Goal: Feedback & Contribution: Contribute content

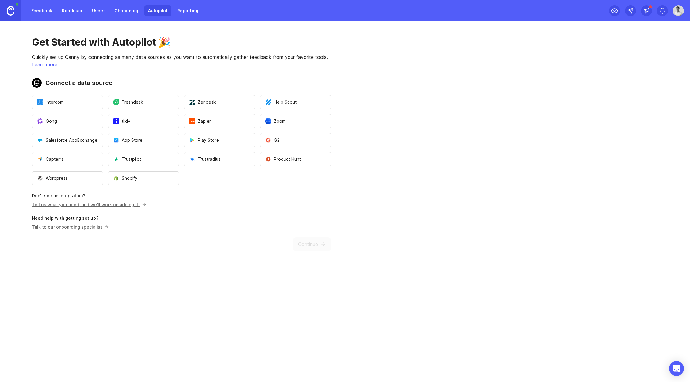
click at [288, 123] on button "Zoom" at bounding box center [295, 121] width 71 height 14
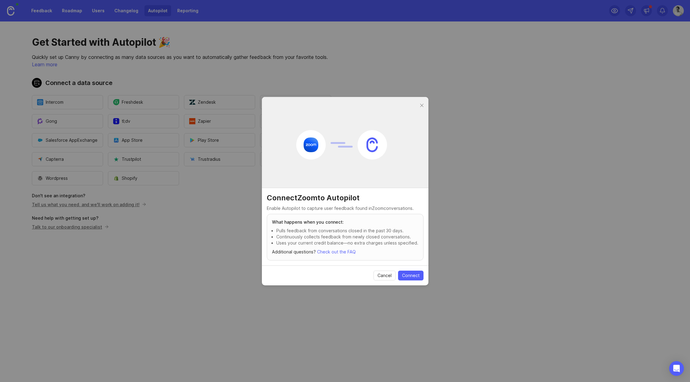
click at [405, 275] on span "Connect" at bounding box center [410, 275] width 17 height 6
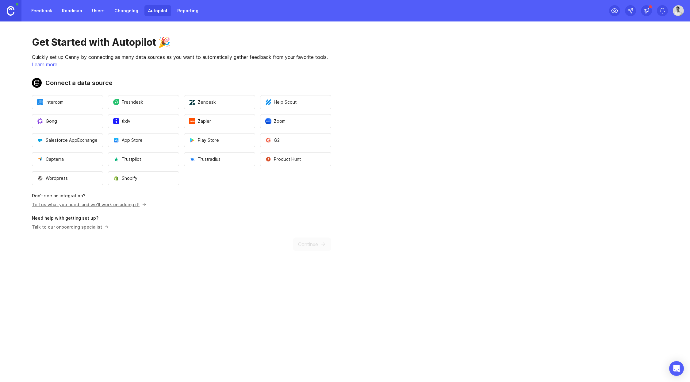
click at [121, 12] on link "Changelog" at bounding box center [126, 10] width 31 height 11
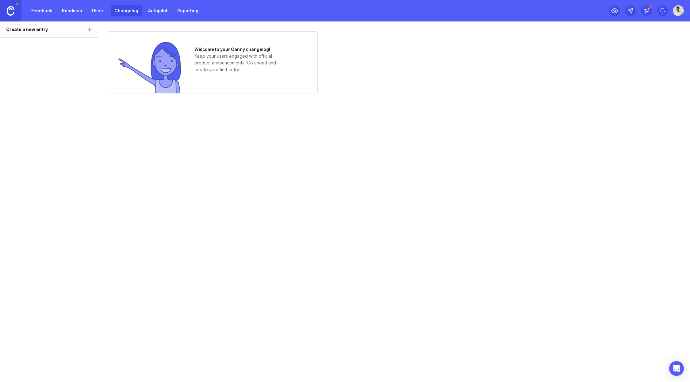
click at [35, 11] on link "Feedback" at bounding box center [42, 10] width 28 height 11
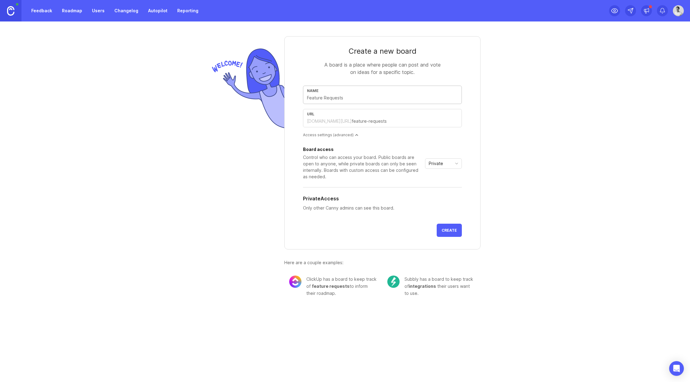
type input "w"
type input "we"
type input "w"
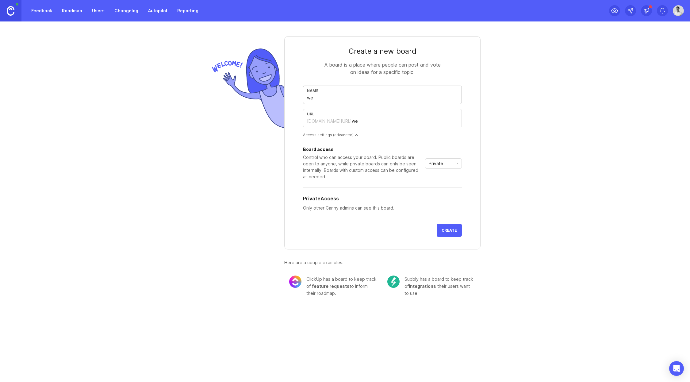
type input "w"
type input "we"
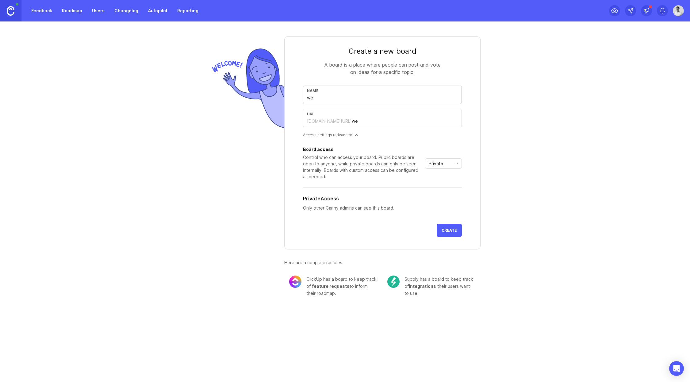
type input "w"
type input "M"
type input "m"
type input "Mo"
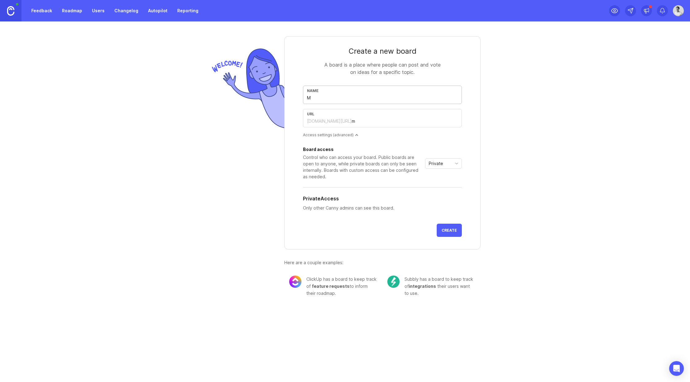
type input "mo"
type input "Mob"
type input "mob"
type input "Mobi"
type input "mobi"
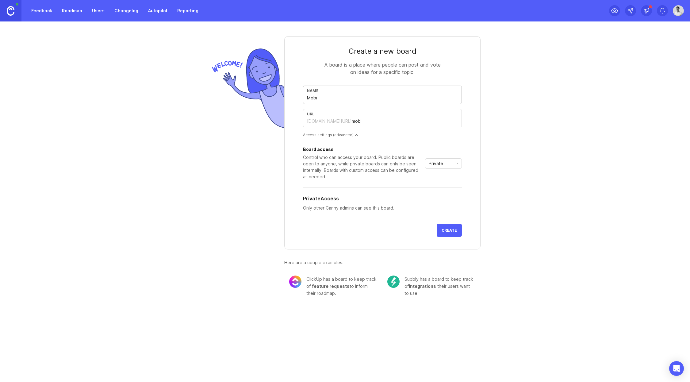
type input "Mobil"
type input "mobil"
type input "Mobile"
type input "mobile"
type input "Mobile w"
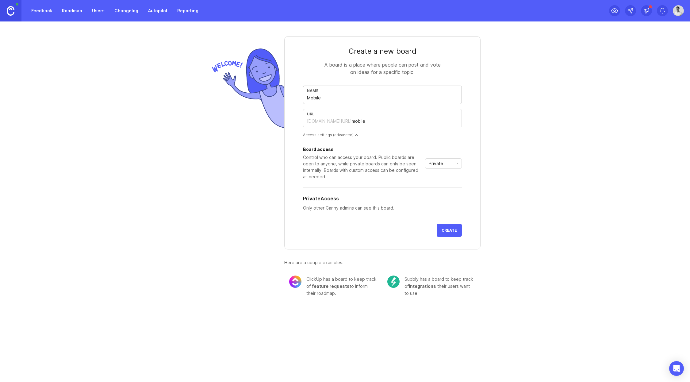
type input "mobile-w"
type input "Mobile we"
type input "mobile-we"
type input "Mobile w"
type input "mobile-w"
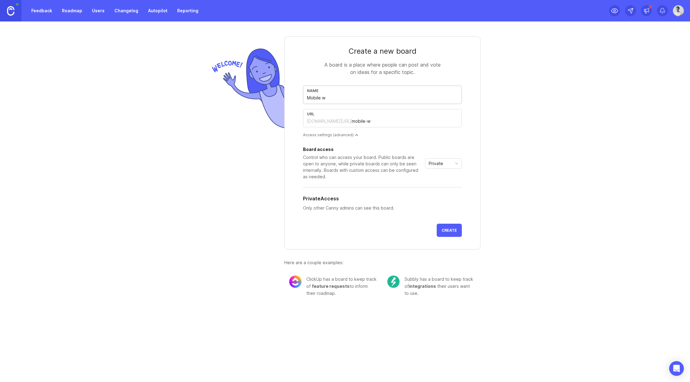
type input "Mobile"
type input "mobile"
type input "Mobile A"
type input "mobile-a"
type input "Mobile Ap"
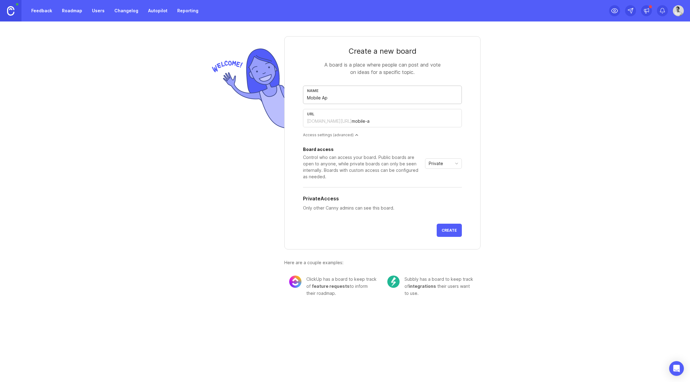
type input "mobile-ap"
type input "Mobile App"
type input "mobile-app"
type input "Mobile Ap"
type input "mobile-ap"
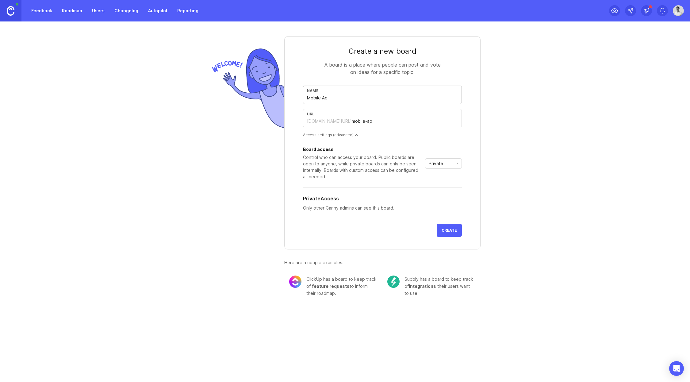
type input "Mobile A"
type input "mobile-a"
type input "Mobile"
type input "mobile"
type input "Mobil"
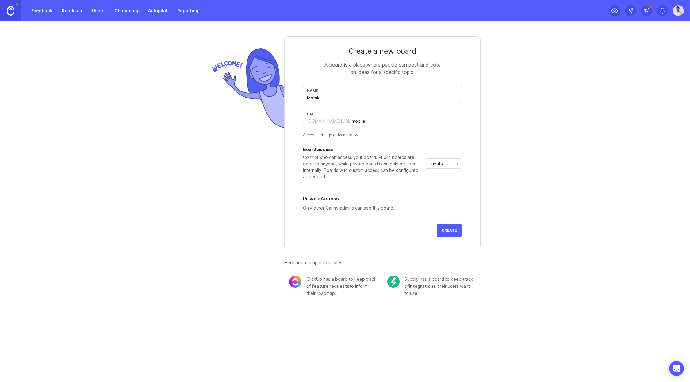
type input "mobil"
type input "Mobi"
type input "mobi"
type input "Mob"
type input "mob"
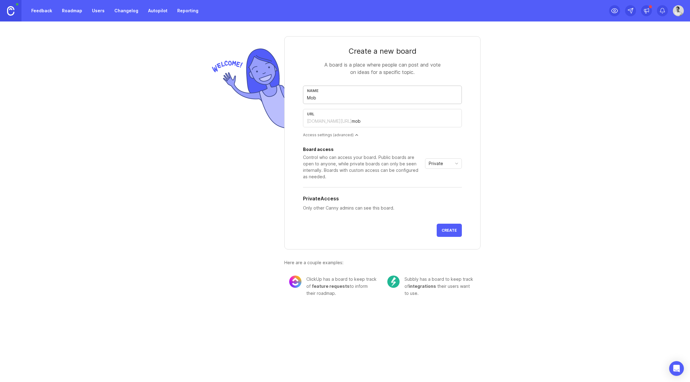
type input "Mo"
type input "mo"
type input "M"
type input "m"
type input "M"
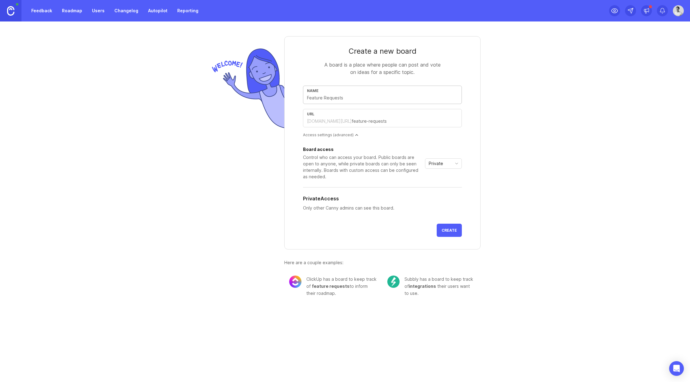
type input "m"
type input "Mo"
type input "mo"
type input "Mob"
type input "mob"
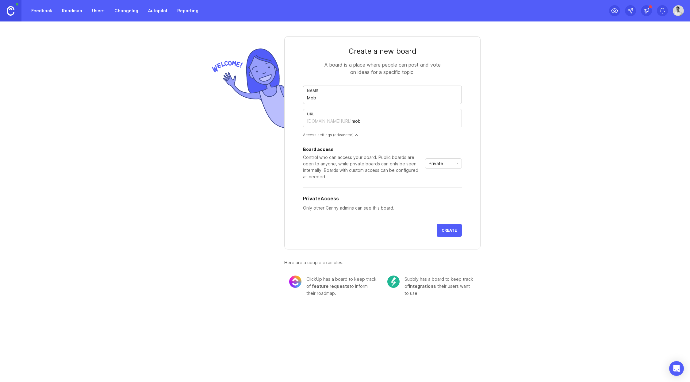
type input "Mobi"
type input "mobi"
type input "Mobil"
type input "mobil"
type input "Mobile"
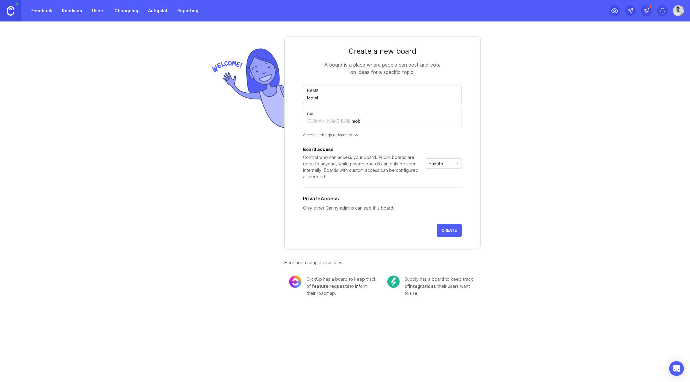
type input "mobile"
type input "Mobile S"
type input "mobile-s"
type input "Mobile Sh"
type input "mobile-sh"
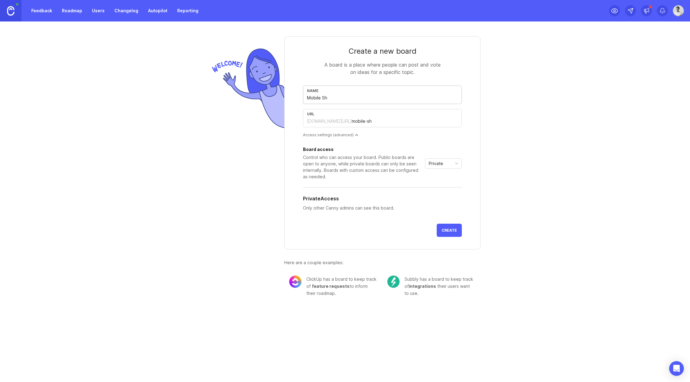
type input "Mobile Shi"
type input "mobile-shi"
type input "Mobile Ship"
type input "mobile-ship"
type input "Mobile Shipm"
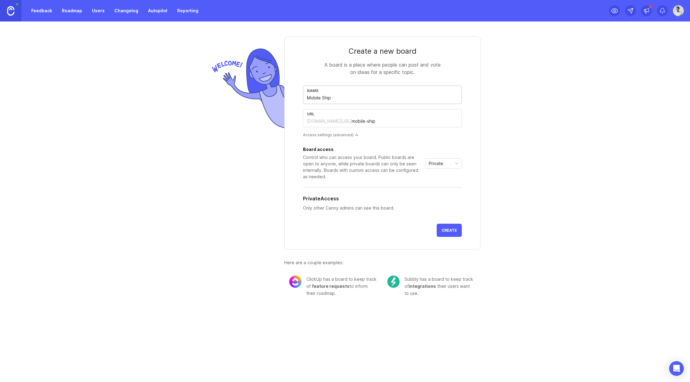
type input "mobile-shipm"
type input "Mobile Shipme"
type input "mobile-shipme"
type input "Mobile Shipmen"
type input "mobile-shipmen"
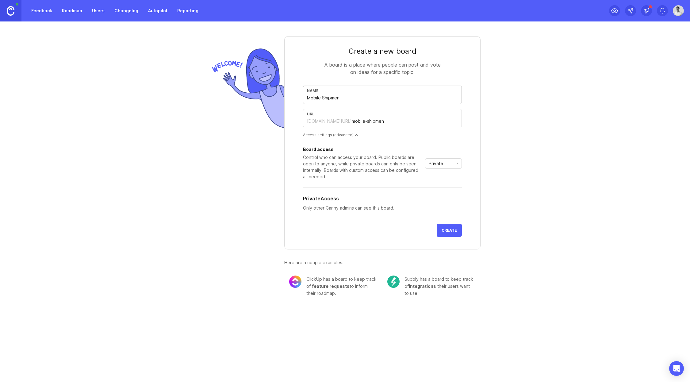
type input "Mobile Shipment"
type input "mobile-shipment"
type input "Mobile Shipments"
type input "mobile-shipments"
type input "Mobile Shipments"
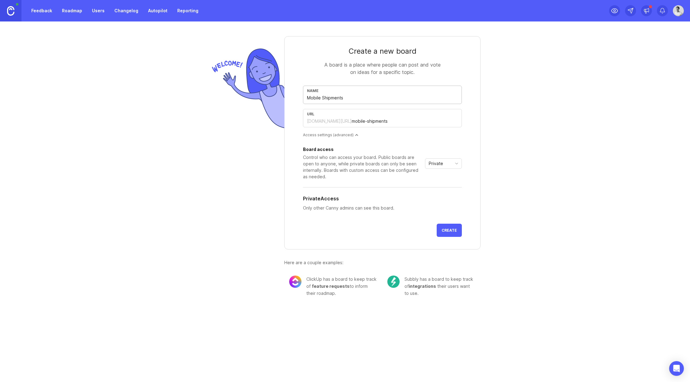
click at [448, 228] on span "Create" at bounding box center [448, 230] width 15 height 5
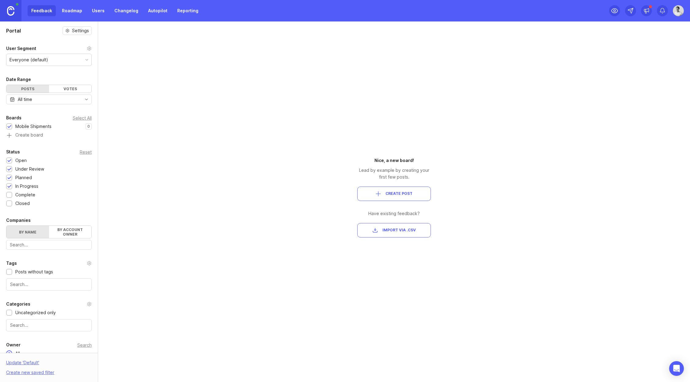
click at [50, 56] on div "Everyone (default)" at bounding box center [48, 60] width 85 height 12
click at [40, 50] on div "User Segment" at bounding box center [49, 48] width 86 height 7
click at [71, 90] on div "Votes" at bounding box center [70, 89] width 43 height 8
click at [26, 89] on div "Posts" at bounding box center [27, 89] width 43 height 8
click at [68, 233] on label "By account owner" at bounding box center [70, 232] width 43 height 12
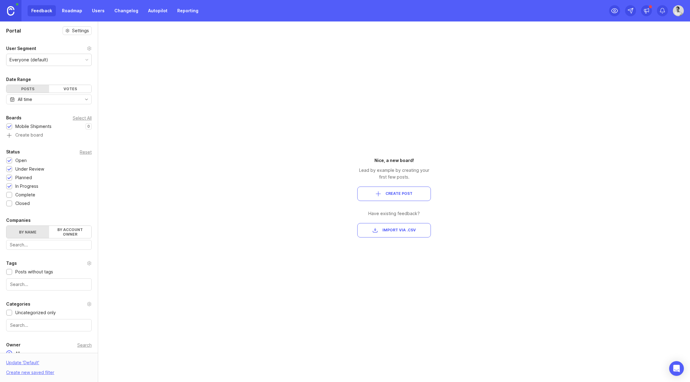
click at [6, 226] on input "By account owner" at bounding box center [6, 226] width 0 height 0
click at [28, 232] on label "By name" at bounding box center [27, 232] width 43 height 12
click at [6, 226] on input "By name" at bounding box center [6, 226] width 0 height 0
click at [278, 163] on div "Portal Settings User Segment Everyone (default) Date Range Posts Votes All time…" at bounding box center [345, 201] width 690 height 360
click at [337, 175] on div "Portal Settings User Segment Everyone (default) Date Range Posts Votes All time…" at bounding box center [345, 201] width 690 height 360
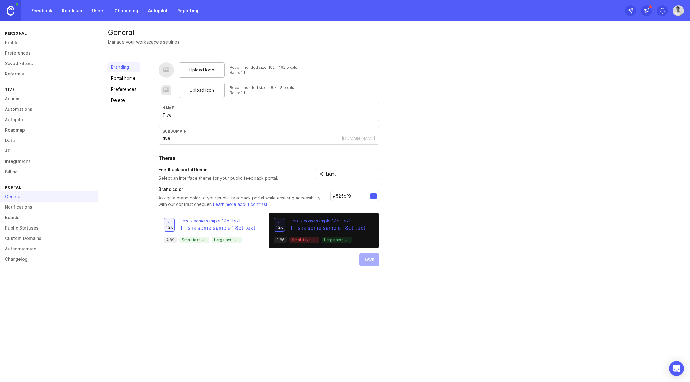
click at [32, 205] on link "Notifications" at bounding box center [49, 207] width 98 height 10
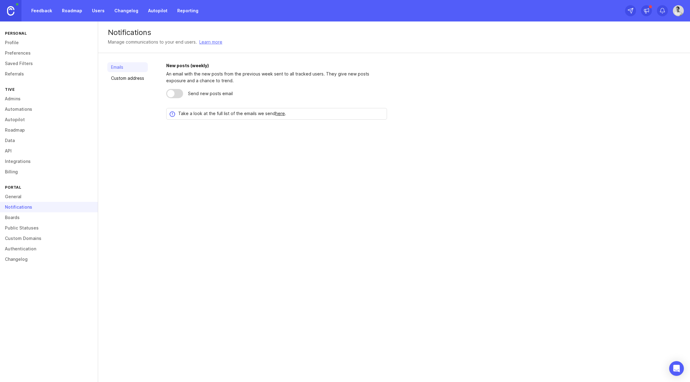
click at [25, 218] on link "Boards" at bounding box center [49, 217] width 98 height 10
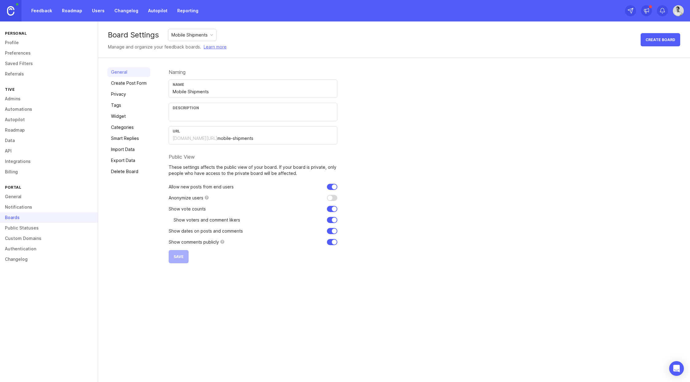
click at [28, 249] on link "Authentication" at bounding box center [49, 248] width 98 height 10
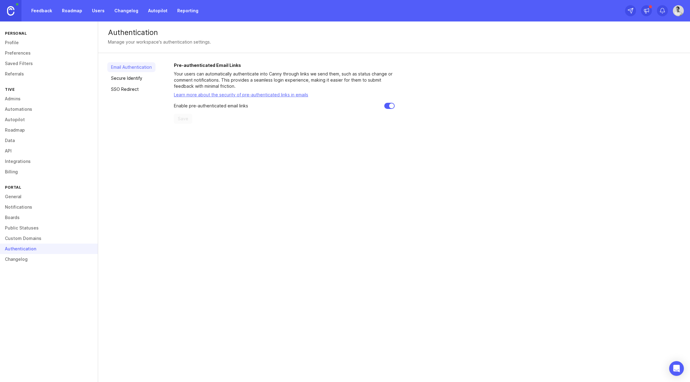
click at [17, 228] on link "Public Statuses" at bounding box center [49, 228] width 98 height 10
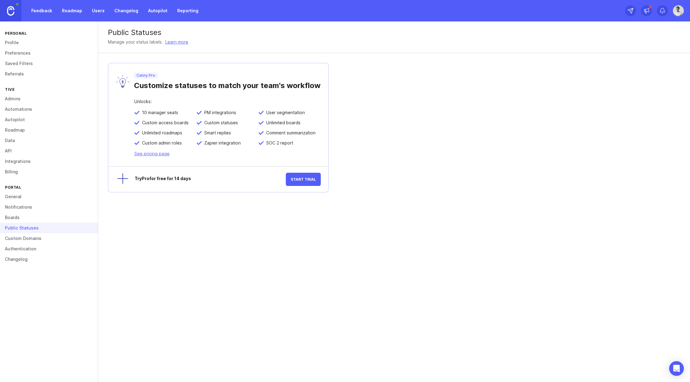
click at [16, 195] on link "General" at bounding box center [49, 196] width 98 height 10
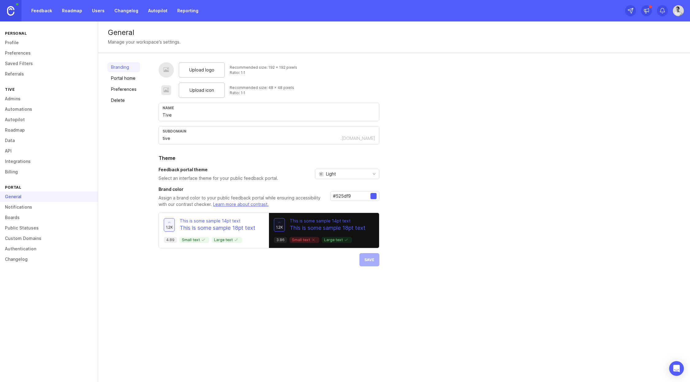
click at [118, 77] on link "Portal home" at bounding box center [123, 78] width 33 height 10
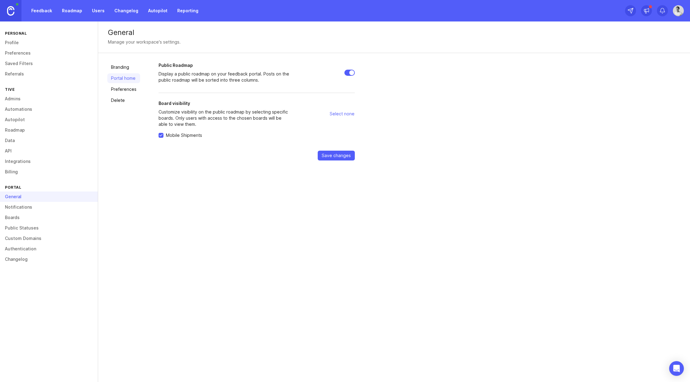
click at [127, 87] on link "Preferences" at bounding box center [123, 89] width 33 height 10
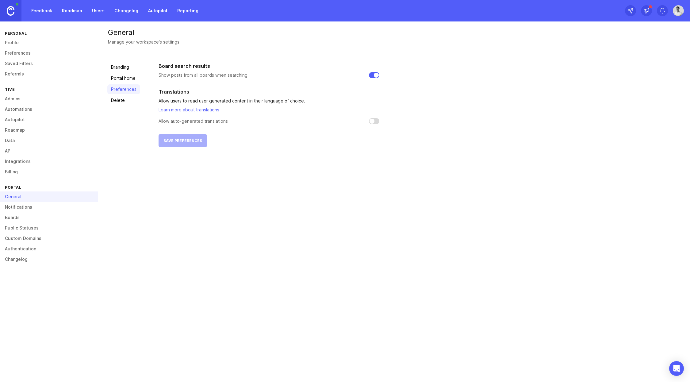
click at [371, 120] on input "checkbox" at bounding box center [374, 121] width 10 height 6
checkbox input "false"
click at [128, 82] on link "Portal home" at bounding box center [123, 78] width 33 height 10
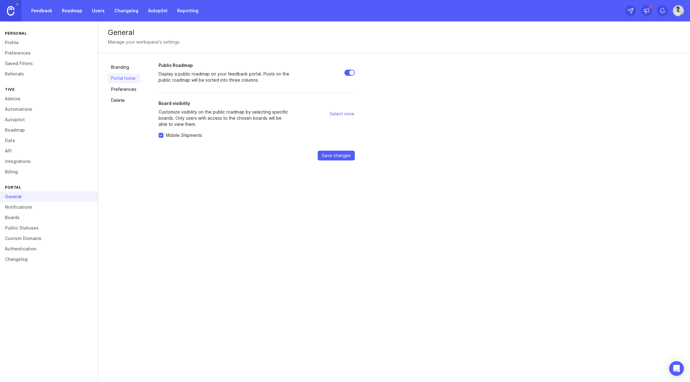
click at [123, 69] on link "Branding" at bounding box center [123, 67] width 33 height 10
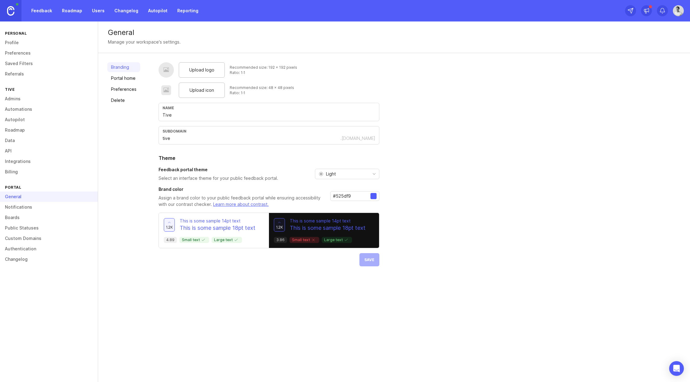
click at [25, 208] on link "Notifications" at bounding box center [49, 207] width 98 height 10
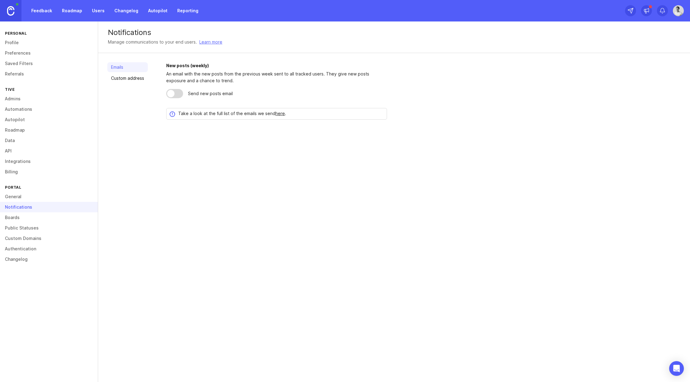
click at [18, 220] on link "Boards" at bounding box center [49, 217] width 98 height 10
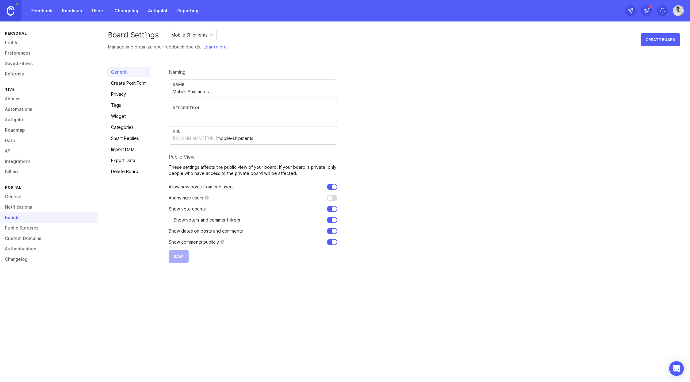
drag, startPoint x: 248, startPoint y: 140, endPoint x: 166, endPoint y: 139, distance: 81.8
click at [166, 139] on div "General Create Post Form Privacy Tags Widget Categories Smart Replies Import Da…" at bounding box center [394, 165] width 592 height 214
click at [212, 89] on input "Mobile Shipments" at bounding box center [253, 91] width 161 height 7
type input "Mobile App"
click at [470, 181] on div "Naming Name Mobile App Description URL [DOMAIN_NAME][URL] mobile-shipments Publ…" at bounding box center [425, 165] width 512 height 196
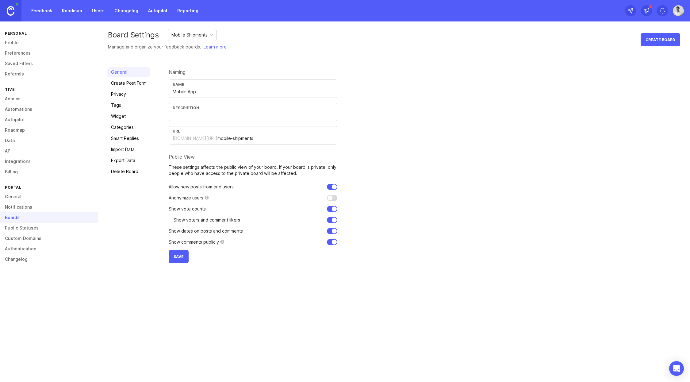
click at [179, 259] on button "Save" at bounding box center [179, 256] width 20 height 13
click at [116, 81] on link "Create Post Form" at bounding box center [128, 83] width 43 height 10
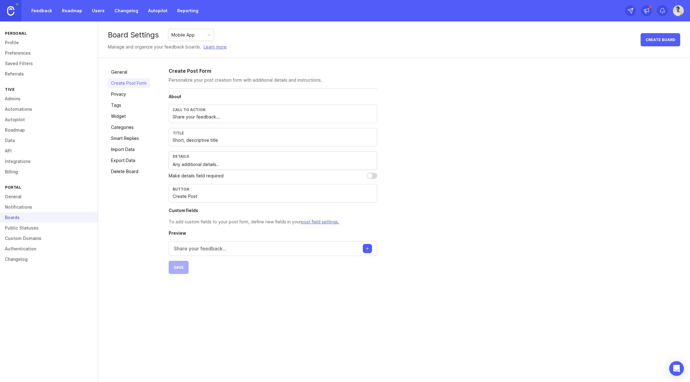
click at [124, 93] on link "Privacy" at bounding box center [128, 94] width 43 height 10
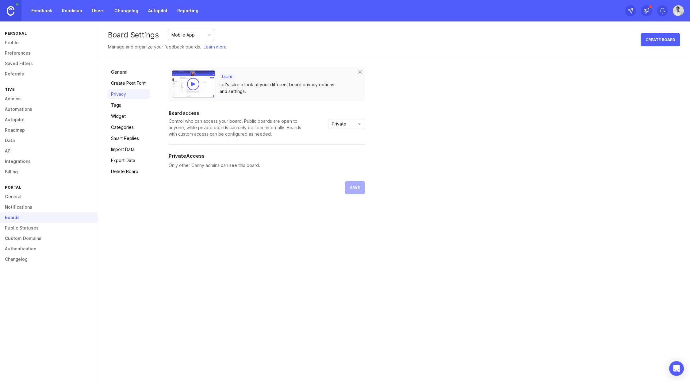
click at [120, 105] on link "Tags" at bounding box center [128, 105] width 43 height 10
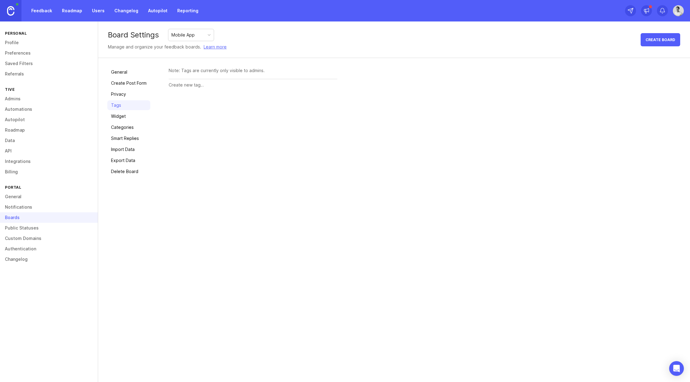
click at [121, 93] on link "Privacy" at bounding box center [128, 94] width 43 height 10
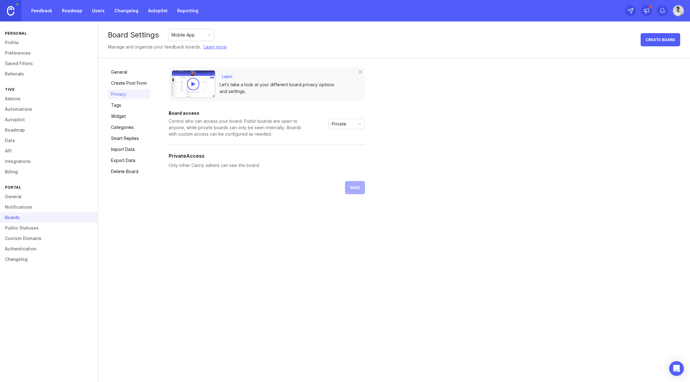
click at [352, 126] on div "Private" at bounding box center [341, 124] width 26 height 10
click at [347, 155] on span "Custom" at bounding box center [339, 156] width 15 height 7
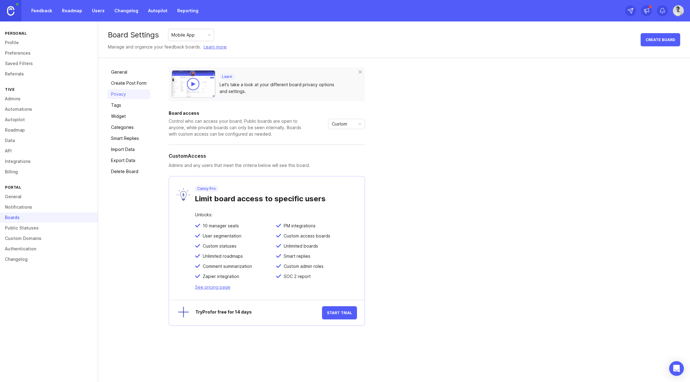
click at [333, 311] on span "Start Trial" at bounding box center [339, 312] width 25 height 5
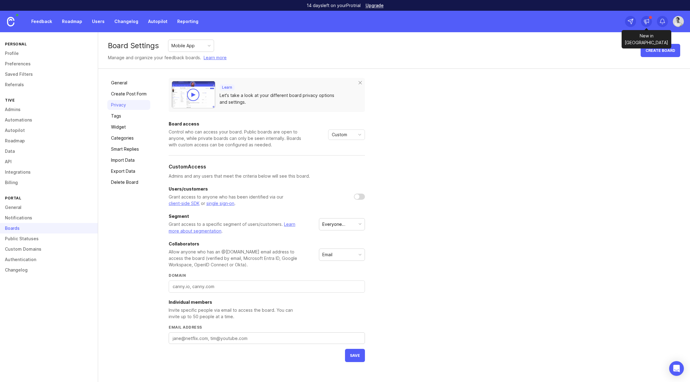
click at [645, 24] on icon at bounding box center [646, 21] width 6 height 6
click at [435, 137] on div "Learn Let's take a look at your different board privacy options and settings. B…" at bounding box center [425, 220] width 512 height 284
click at [247, 336] on textarea "Email address" at bounding box center [267, 338] width 188 height 7
click at [192, 281] on div at bounding box center [267, 286] width 196 height 12
click at [207, 287] on input "Domain" at bounding box center [267, 286] width 188 height 7
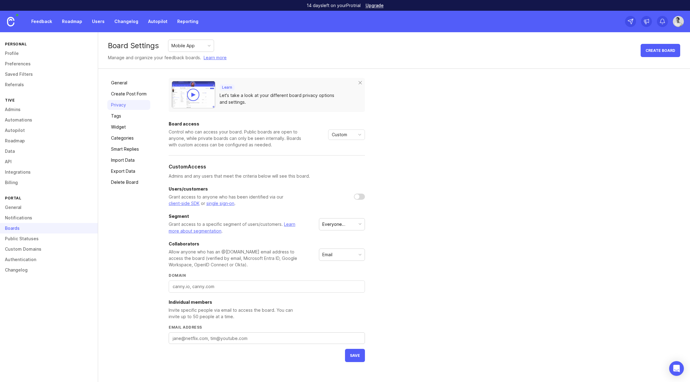
click at [333, 255] on div "Email" at bounding box center [341, 255] width 45 height 12
click at [126, 116] on link "Tags" at bounding box center [128, 116] width 43 height 10
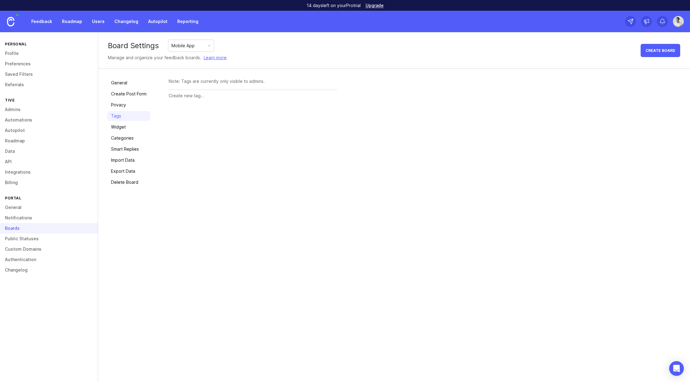
click at [122, 124] on link "Widget" at bounding box center [128, 127] width 43 height 10
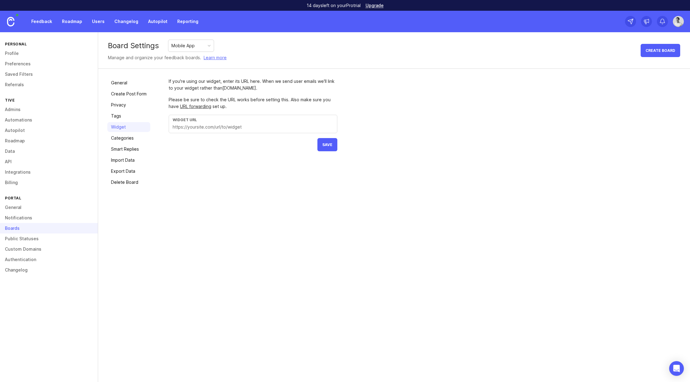
drag, startPoint x: 260, startPoint y: 122, endPoint x: 176, endPoint y: 127, distance: 84.7
click at [176, 127] on div "Widget URL" at bounding box center [253, 124] width 169 height 18
click at [19, 208] on link "General" at bounding box center [49, 207] width 98 height 10
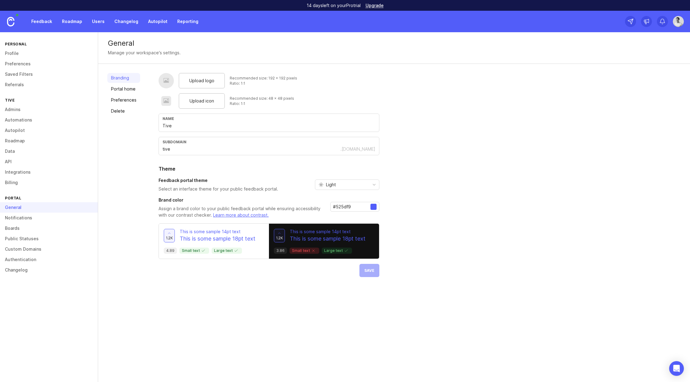
click at [124, 90] on link "Portal home" at bounding box center [123, 89] width 33 height 10
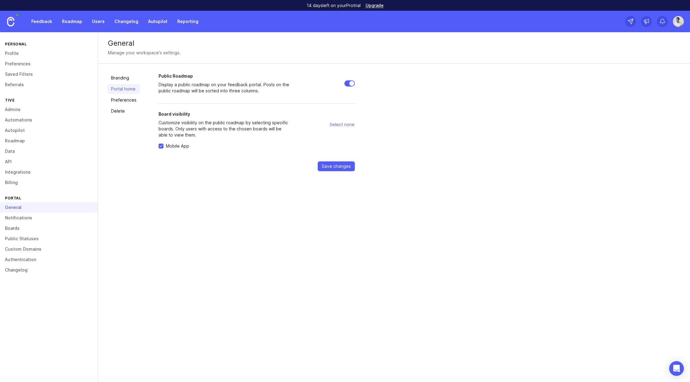
click at [126, 99] on link "Preferences" at bounding box center [123, 100] width 33 height 10
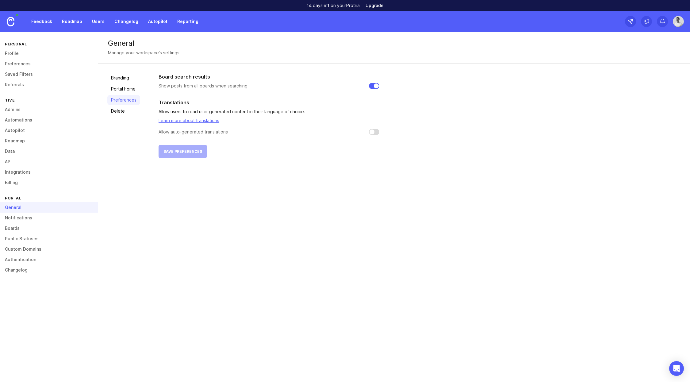
click at [48, 21] on link "Feedback" at bounding box center [42, 21] width 28 height 11
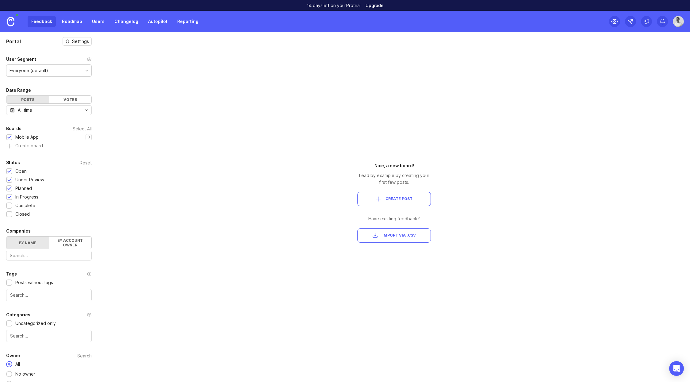
click at [11, 27] on link at bounding box center [10, 21] width 21 height 21
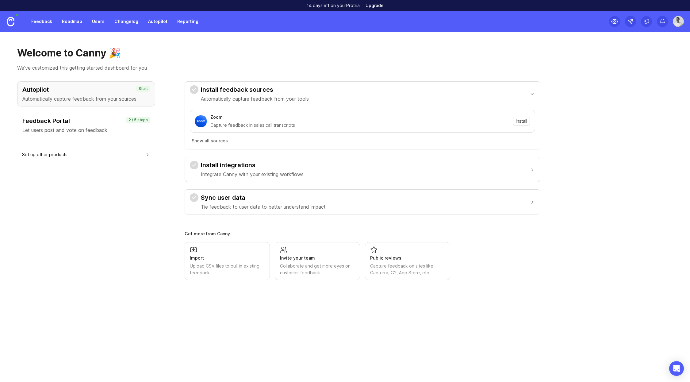
click at [48, 122] on h3 "Feedback Portal" at bounding box center [86, 120] width 128 height 9
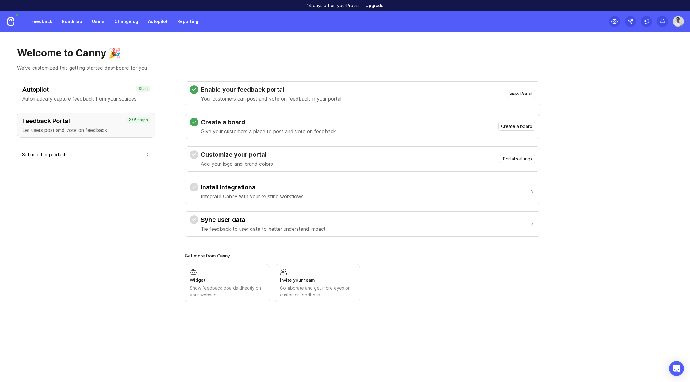
click at [284, 159] on div "Customize your portal Add your logo and brand colors Portal settings" at bounding box center [362, 158] width 345 height 17
click at [522, 162] on span "Portal settings" at bounding box center [517, 159] width 29 height 6
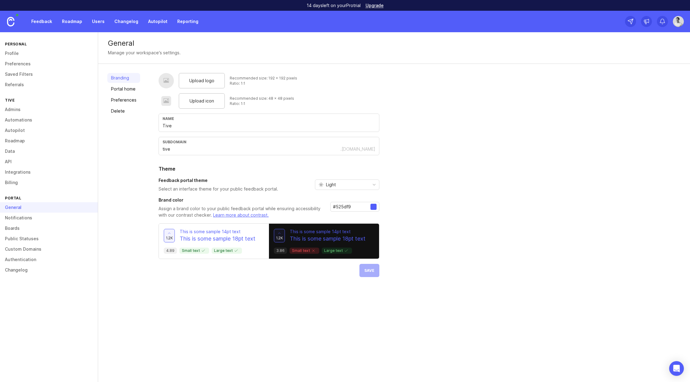
click at [192, 78] on span "Upload logo" at bounding box center [201, 80] width 25 height 7
click at [337, 186] on div "Light" at bounding box center [342, 185] width 54 height 10
click at [413, 192] on div "Upload logo Recommended size: 192 x 192 pixels Ratio: 1:1 Upload icon Recommend…" at bounding box center [419, 175] width 522 height 204
click at [352, 181] on div "Light" at bounding box center [342, 185] width 54 height 10
drag, startPoint x: 439, startPoint y: 205, endPoint x: 398, endPoint y: 185, distance: 45.6
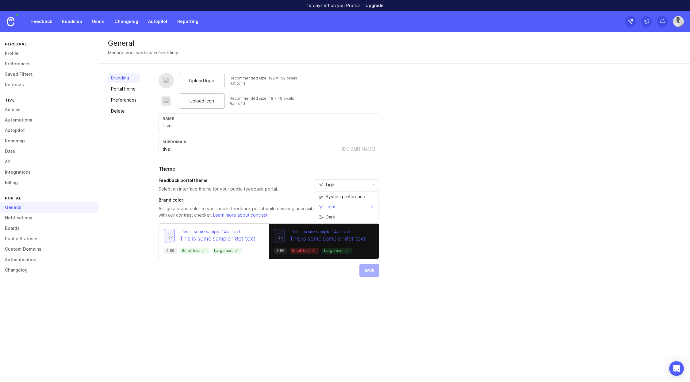
click at [438, 204] on div "Upload logo Recommended size: 192 x 192 pixels Ratio: 1:1 Upload icon Recommend…" at bounding box center [419, 175] width 522 height 204
click at [199, 78] on span "Upload logo" at bounding box center [201, 80] width 25 height 7
click at [204, 79] on span "Upload logo" at bounding box center [201, 80] width 25 height 7
click at [188, 79] on div "Upload logo" at bounding box center [202, 80] width 46 height 15
click at [367, 273] on button "Save" at bounding box center [369, 270] width 20 height 13
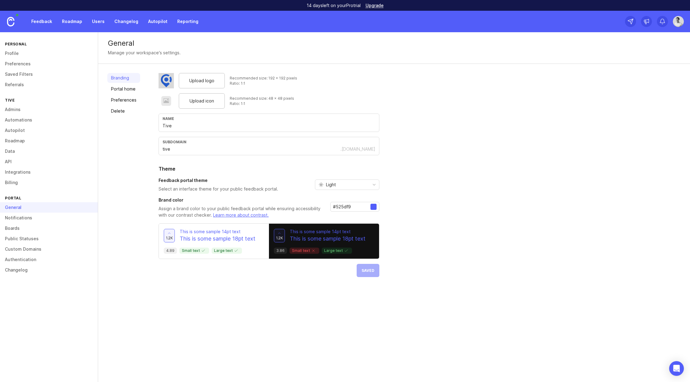
click at [17, 225] on link "Boards" at bounding box center [49, 228] width 98 height 10
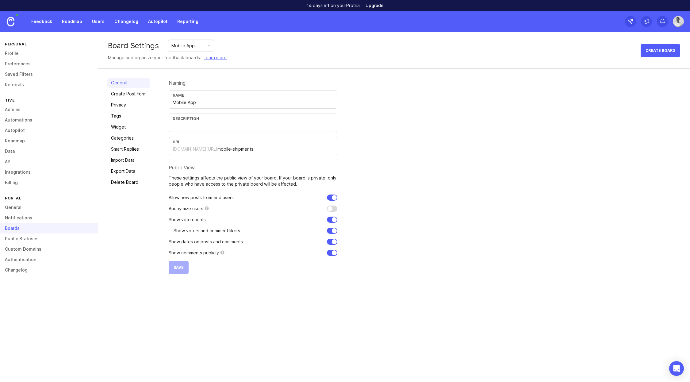
drag, startPoint x: 245, startPoint y: 145, endPoint x: 185, endPoint y: 151, distance: 60.7
click at [188, 150] on div "URL [DOMAIN_NAME][URL] mobile-shipments" at bounding box center [253, 146] width 169 height 18
click at [179, 152] on div "[DOMAIN_NAME][URL]" at bounding box center [195, 149] width 45 height 6
click at [179, 151] on div "[DOMAIN_NAME][URL]" at bounding box center [195, 149] width 45 height 6
drag, startPoint x: 171, startPoint y: 149, endPoint x: 238, endPoint y: 145, distance: 67.5
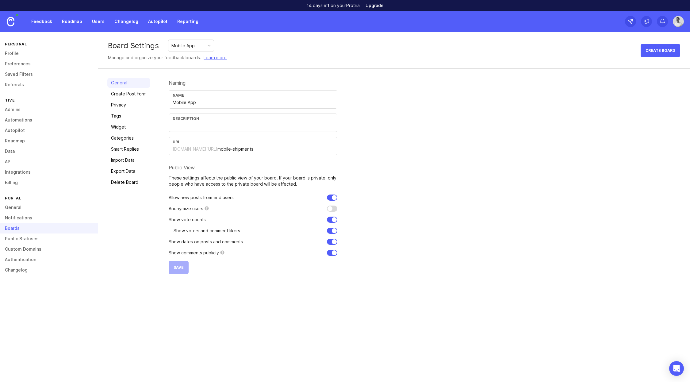
click at [234, 146] on div "URL [DOMAIN_NAME][URL] mobile-shipments" at bounding box center [253, 146] width 169 height 18
click at [136, 148] on link "Smart Replies" at bounding box center [128, 149] width 43 height 10
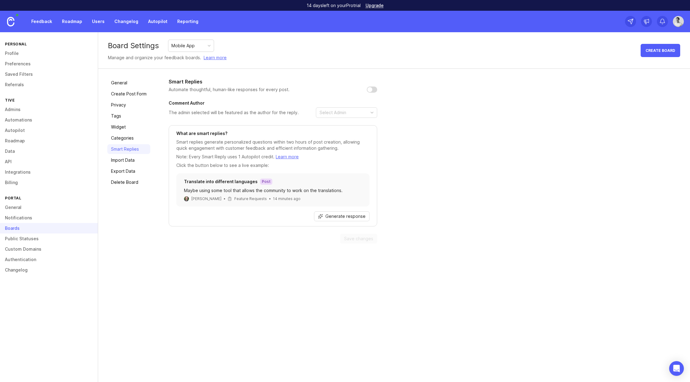
click at [127, 93] on link "Create Post Form" at bounding box center [128, 94] width 43 height 10
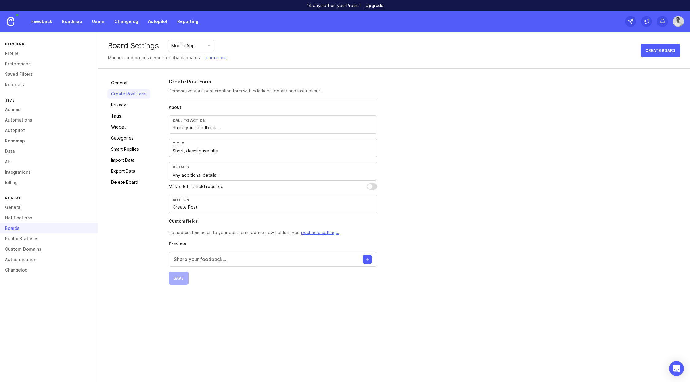
drag, startPoint x: 228, startPoint y: 152, endPoint x: 155, endPoint y: 147, distance: 73.1
click at [155, 147] on div "General Create Post Form Privacy Tags Widget Categories Smart Replies Import Da…" at bounding box center [394, 181] width 592 height 225
click at [237, 220] on h4 "Custom fields" at bounding box center [273, 221] width 208 height 6
click at [235, 143] on div "Title" at bounding box center [273, 143] width 200 height 5
click at [232, 149] on input "Short, descriptive title" at bounding box center [273, 150] width 200 height 7
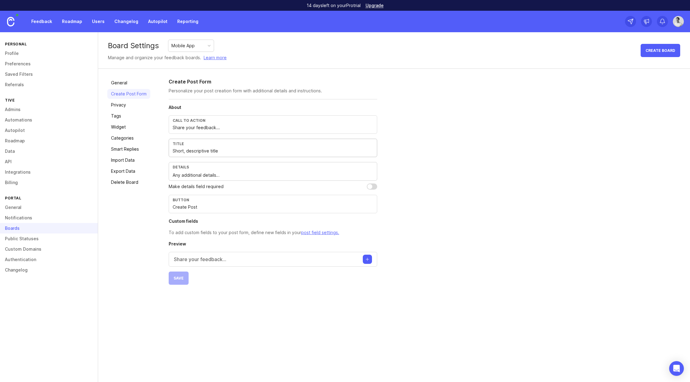
click at [467, 168] on div "Create Post Form Personalize your post creation form with additional details an…" at bounding box center [425, 181] width 512 height 207
drag, startPoint x: 208, startPoint y: 206, endPoint x: 139, endPoint y: 206, distance: 69.3
click at [139, 206] on div "General Create Post Form Privacy Tags Widget Categories Smart Replies Import Da…" at bounding box center [394, 181] width 592 height 225
type input "P"
type input "Submit Request"
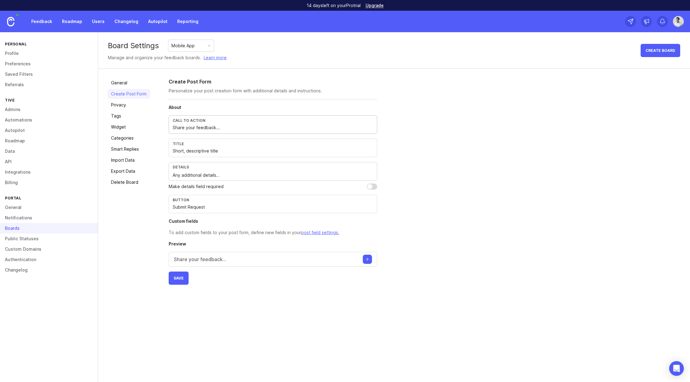
click at [231, 125] on input "Share your feedback..." at bounding box center [273, 127] width 200 height 7
drag, startPoint x: 229, startPoint y: 127, endPoint x: 160, endPoint y: 125, distance: 68.7
click at [160, 125] on div "General Create Post Form Privacy Tags Widget Categories Smart Replies Import Da…" at bounding box center [394, 181] width 592 height 225
type input "Submit a Feature Request!"
click at [213, 186] on p "Make details field required" at bounding box center [196, 186] width 55 height 7
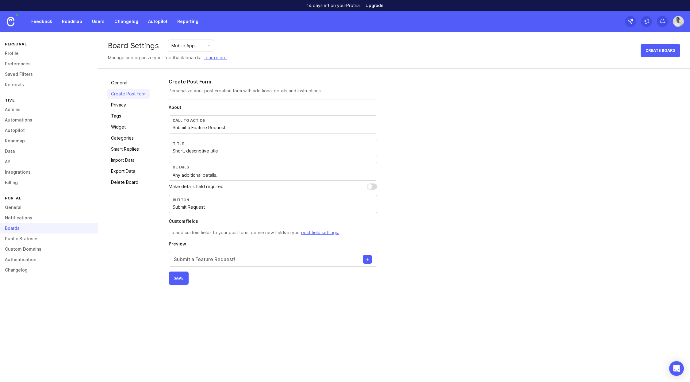
click at [205, 204] on input "Submit Request" at bounding box center [273, 207] width 200 height 7
drag, startPoint x: 220, startPoint y: 151, endPoint x: 153, endPoint y: 143, distance: 67.6
click at [153, 143] on div "General Create Post Form Privacy Tags Widget Categories Smart Replies Import Da…" at bounding box center [394, 181] width 592 height 225
click at [205, 205] on input "Submit Request" at bounding box center [273, 207] width 200 height 7
drag, startPoint x: 149, startPoint y: 197, endPoint x: 120, endPoint y: 193, distance: 29.1
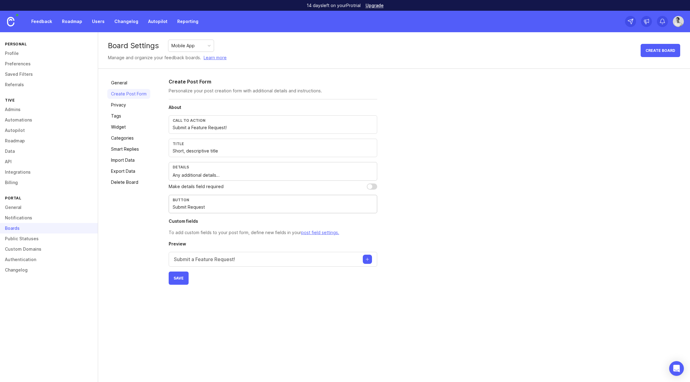
click at [115, 194] on div "General Create Post Form Privacy Tags Widget Categories Smart Replies Import Da…" at bounding box center [394, 181] width 592 height 225
type input "Submit"
click at [178, 279] on span "Save" at bounding box center [178, 278] width 10 height 5
click at [238, 130] on input "Submit a Feature Request!" at bounding box center [273, 127] width 200 height 7
type input "Submit a Feature Request"
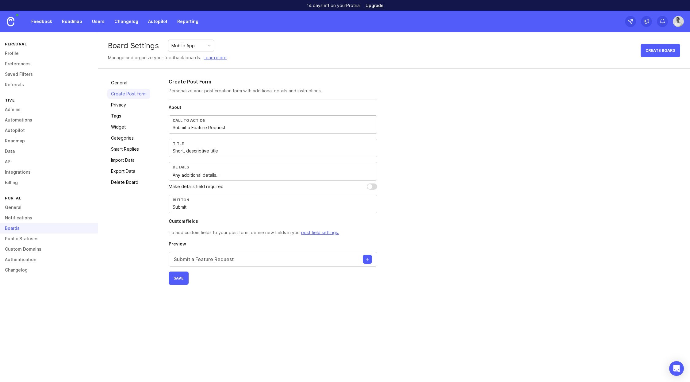
click at [169, 271] on button "Save" at bounding box center [179, 277] width 20 height 13
click at [121, 111] on link "Tags" at bounding box center [128, 116] width 43 height 10
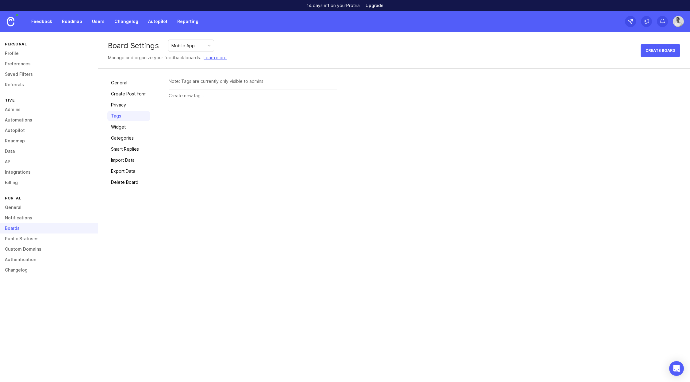
click at [122, 106] on link "Privacy" at bounding box center [128, 105] width 43 height 10
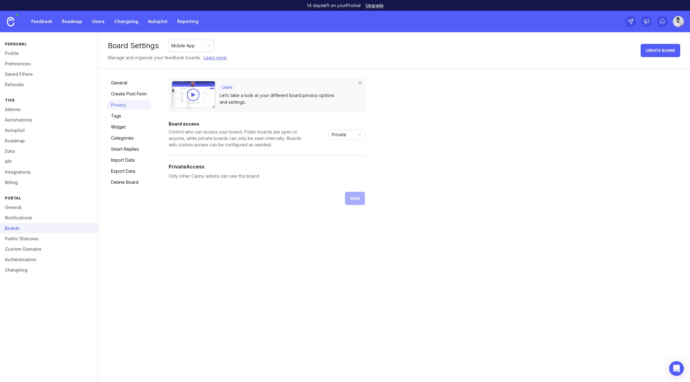
click at [127, 116] on link "Tags" at bounding box center [128, 116] width 43 height 10
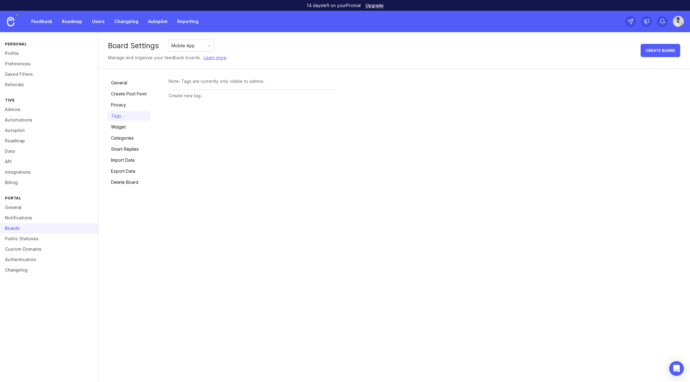
click at [124, 127] on link "Widget" at bounding box center [128, 127] width 43 height 10
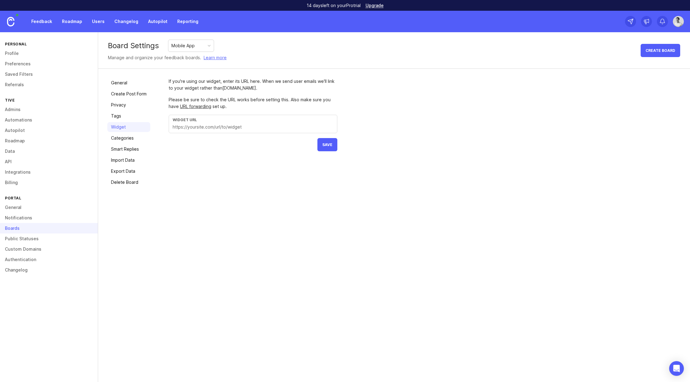
click at [123, 138] on link "Categories" at bounding box center [128, 138] width 43 height 10
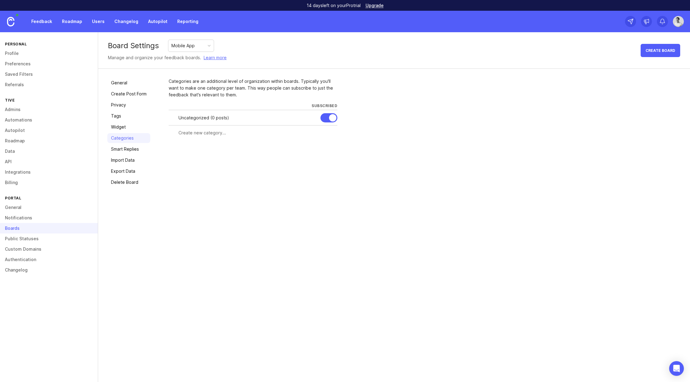
click at [18, 227] on div "Boards" at bounding box center [49, 228] width 98 height 10
click at [122, 105] on link "Privacy" at bounding box center [128, 105] width 43 height 10
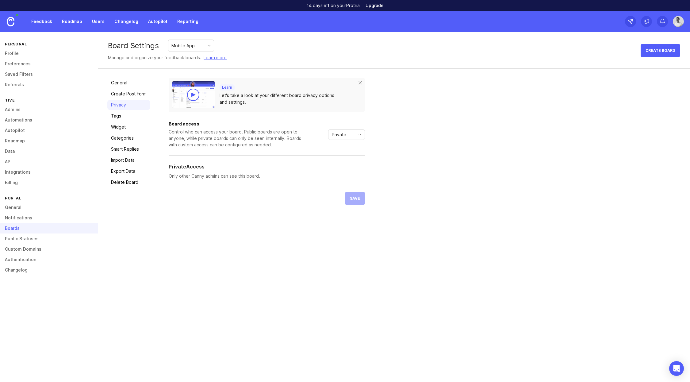
click at [126, 85] on link "General" at bounding box center [128, 83] width 43 height 10
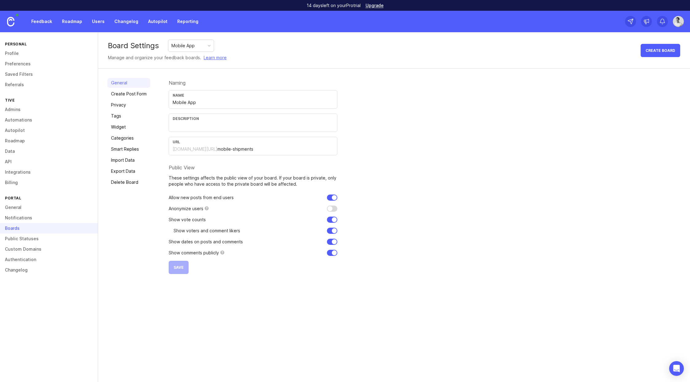
click at [222, 150] on input "mobile-shipments" at bounding box center [275, 149] width 116 height 7
drag, startPoint x: 242, startPoint y: 147, endPoint x: 204, endPoint y: 145, distance: 38.1
click at [192, 143] on div "URL [DOMAIN_NAME][URL] mobile-shipments" at bounding box center [253, 146] width 169 height 18
click at [508, 159] on div "Naming Name Mobile App Description URL [DOMAIN_NAME][URL] mobil Public View The…" at bounding box center [425, 176] width 512 height 196
click at [230, 153] on div "URL [DOMAIN_NAME][URL] mobil" at bounding box center [253, 146] width 169 height 18
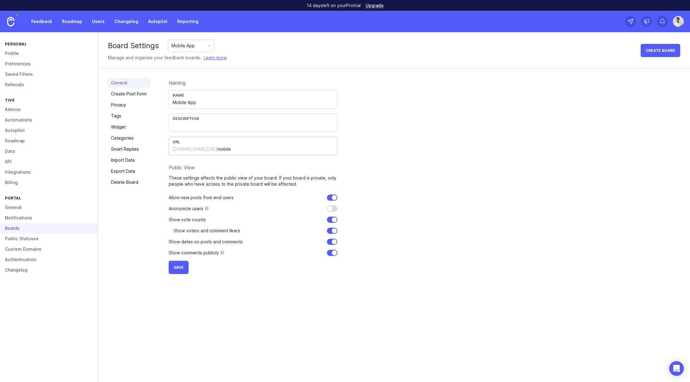
type input "mobile"
click at [176, 267] on span "Save" at bounding box center [178, 267] width 10 height 5
click at [170, 267] on form "Naming Name Mobile App Description URL [DOMAIN_NAME][URL] mobile Public View Th…" at bounding box center [253, 176] width 169 height 196
click at [171, 261] on form "Naming Name Mobile App Description URL [DOMAIN_NAME][URL] mobile Public View Th…" at bounding box center [253, 176] width 169 height 196
click at [117, 96] on link "Create Post Form" at bounding box center [128, 94] width 43 height 10
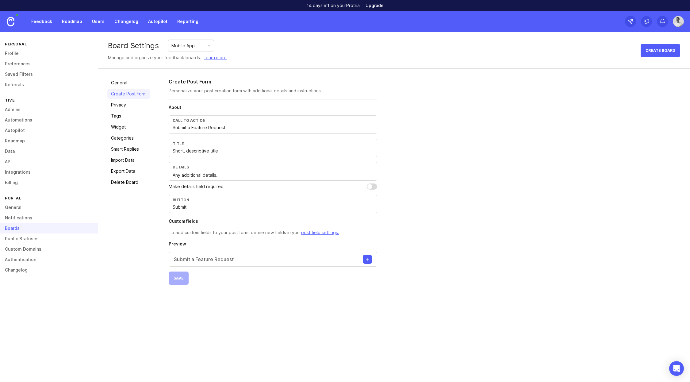
click at [119, 105] on link "Privacy" at bounding box center [128, 105] width 43 height 10
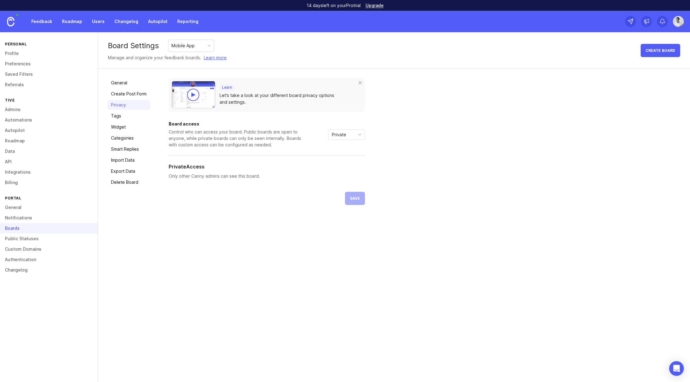
click at [122, 118] on link "Tags" at bounding box center [128, 116] width 43 height 10
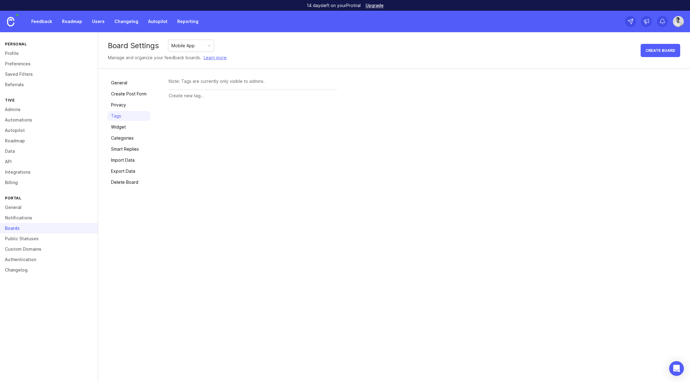
click at [120, 129] on link "Widget" at bounding box center [128, 127] width 43 height 10
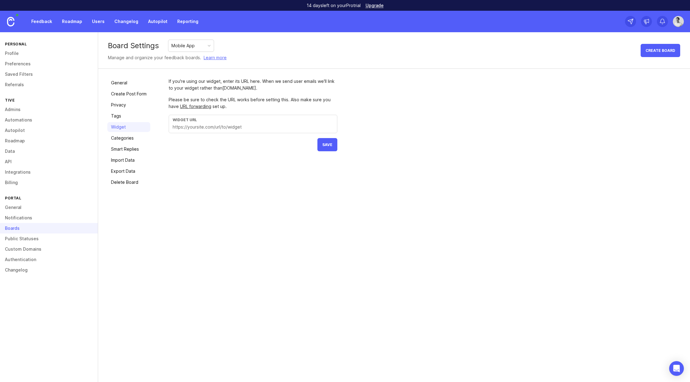
click at [124, 136] on link "Categories" at bounding box center [128, 138] width 43 height 10
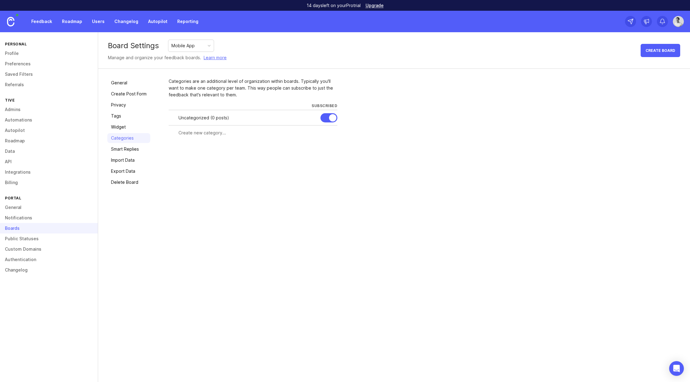
click at [128, 146] on link "Smart Replies" at bounding box center [128, 149] width 43 height 10
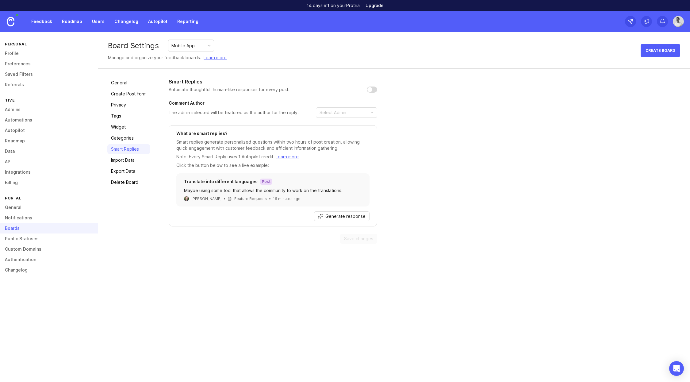
click at [136, 157] on link "Import Data" at bounding box center [128, 160] width 43 height 10
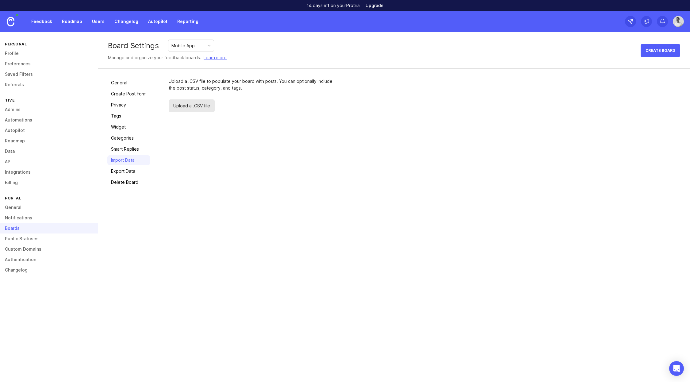
click at [125, 82] on link "General" at bounding box center [128, 83] width 43 height 10
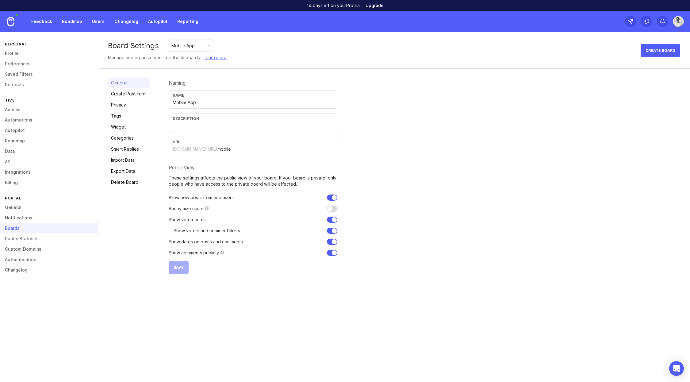
click at [215, 124] on input "text" at bounding box center [253, 125] width 161 height 7
type input "Feedback related to the Tive mobile shipments app"
click at [180, 270] on button "Save" at bounding box center [179, 267] width 20 height 13
click at [126, 106] on link "Privacy" at bounding box center [128, 105] width 43 height 10
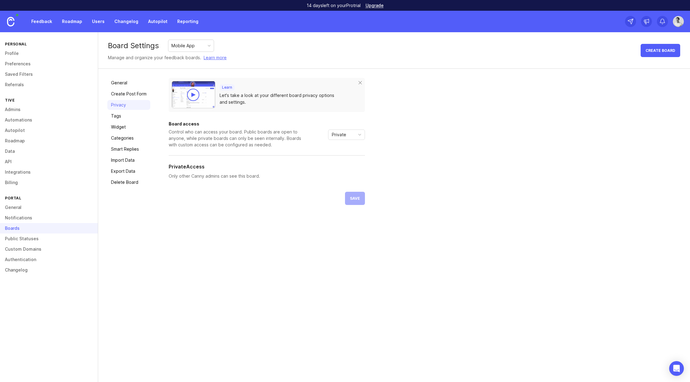
click at [126, 116] on link "Tags" at bounding box center [128, 116] width 43 height 10
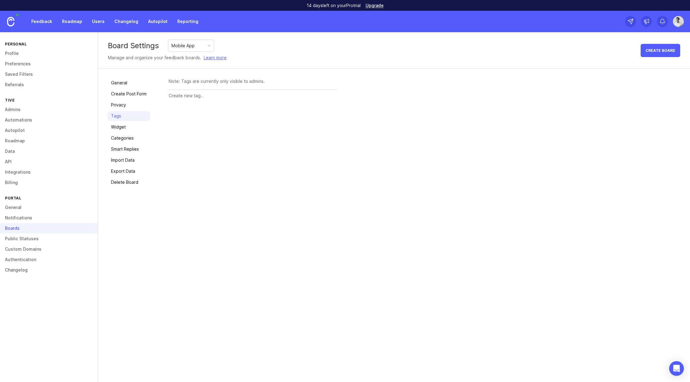
click at [126, 125] on link "Widget" at bounding box center [128, 127] width 43 height 10
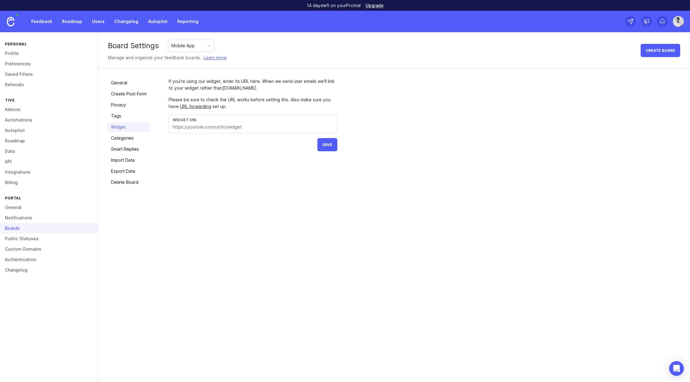
click at [134, 137] on link "Categories" at bounding box center [128, 138] width 43 height 10
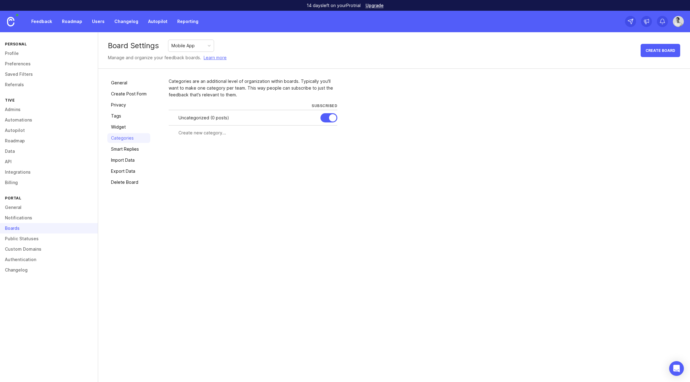
click at [126, 150] on link "Smart Replies" at bounding box center [128, 149] width 43 height 10
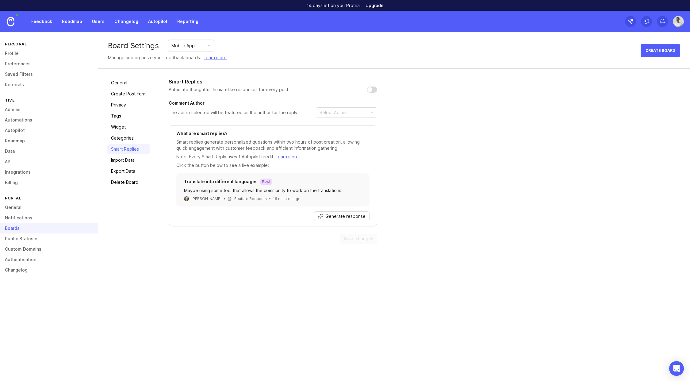
click at [128, 162] on link "Import Data" at bounding box center [128, 160] width 43 height 10
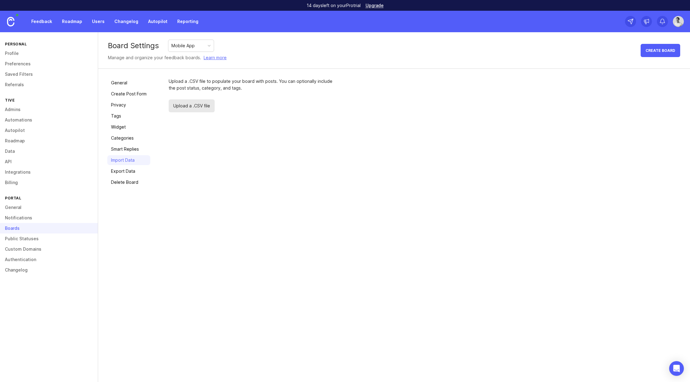
click at [126, 173] on link "Export Data" at bounding box center [128, 171] width 43 height 10
click at [124, 180] on link "Delete Board" at bounding box center [128, 182] width 43 height 10
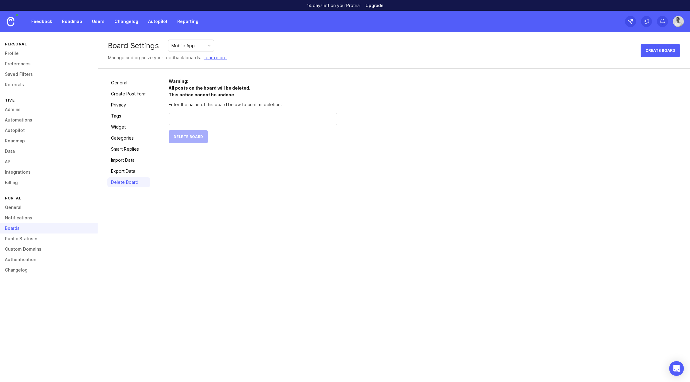
click at [129, 85] on link "General" at bounding box center [128, 83] width 43 height 10
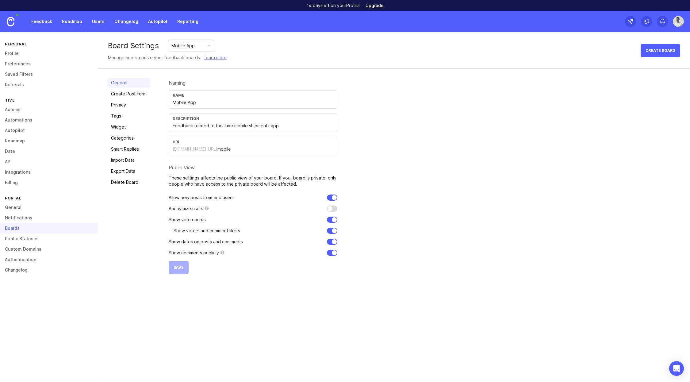
click at [129, 96] on link "Create Post Form" at bounding box center [128, 94] width 43 height 10
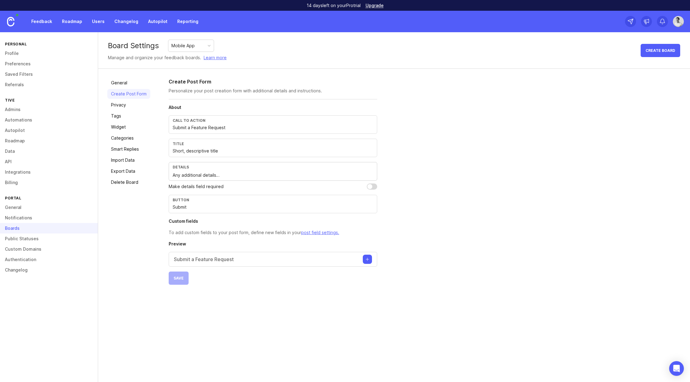
click at [128, 103] on link "Privacy" at bounding box center [128, 105] width 43 height 10
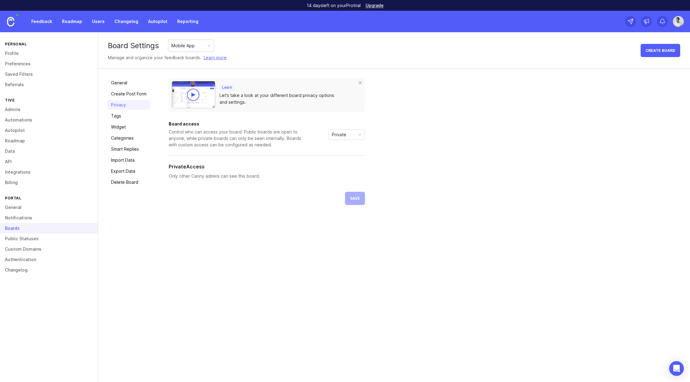
click at [31, 54] on link "Profile" at bounding box center [49, 53] width 98 height 10
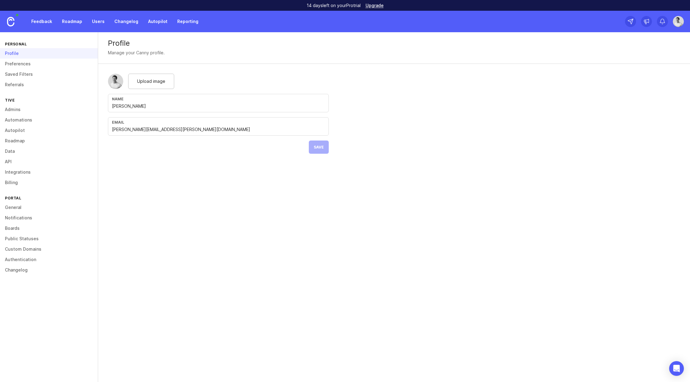
click at [18, 207] on link "General" at bounding box center [49, 207] width 98 height 10
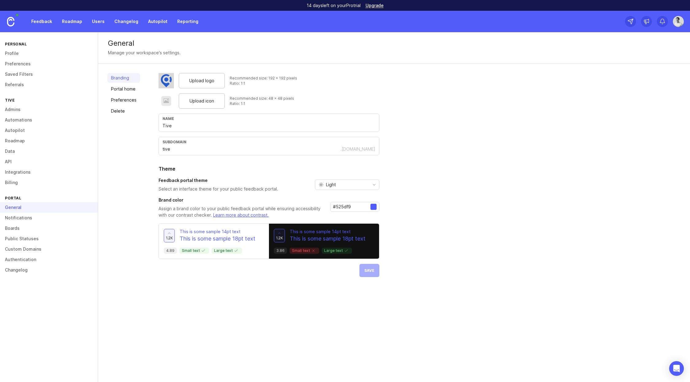
click at [185, 83] on div "Upload logo" at bounding box center [202, 80] width 46 height 15
click at [193, 81] on span "Upload logo" at bounding box center [201, 80] width 25 height 7
click at [364, 271] on span "Save" at bounding box center [369, 270] width 10 height 5
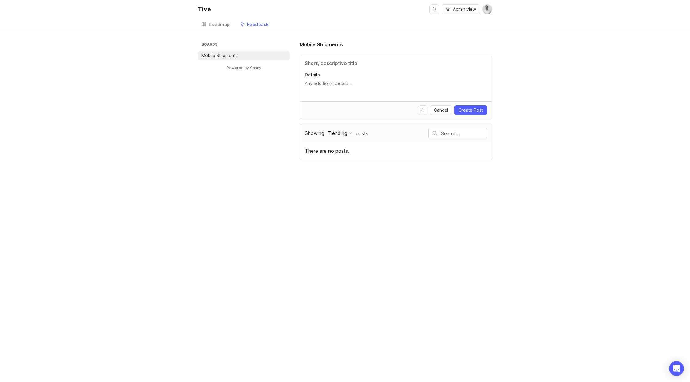
click at [209, 21] on link "Roadmap" at bounding box center [216, 24] width 36 height 13
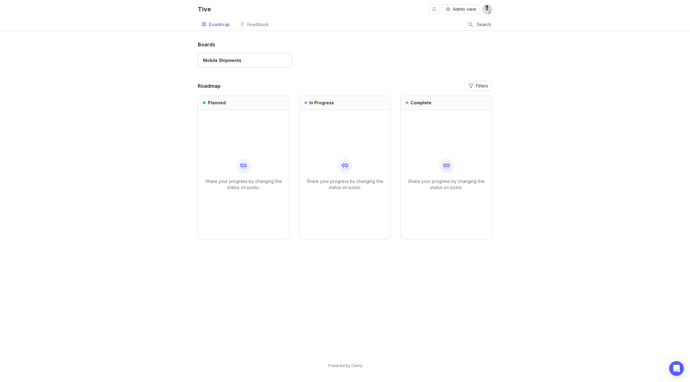
click at [252, 27] on div "Feedback" at bounding box center [258, 24] width 22 height 4
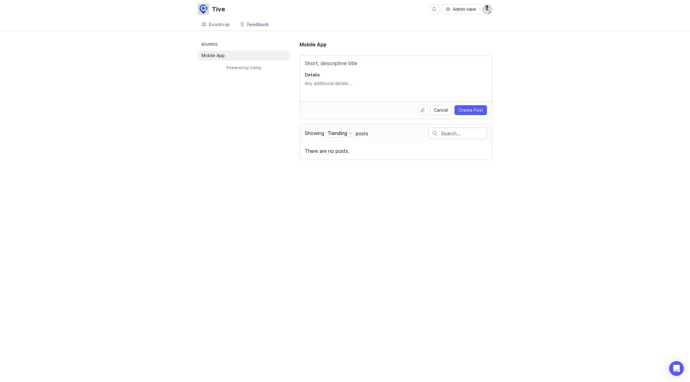
click at [423, 112] on button "Upload file" at bounding box center [422, 110] width 10 height 10
click at [492, 269] on div "Tive Admin view Create Roadmap Feedback Mobile App Boards Mobile App Powered by…" at bounding box center [345, 191] width 690 height 382
click at [324, 149] on div "There are no posts." at bounding box center [396, 150] width 192 height 17
click at [335, 82] on textarea "Details" at bounding box center [396, 86] width 182 height 12
drag, startPoint x: 656, startPoint y: 127, endPoint x: 638, endPoint y: 124, distance: 17.4
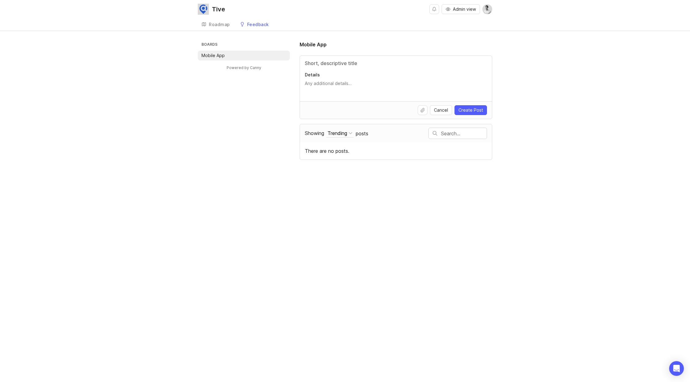
click at [653, 127] on div "Boards Mobile App Powered by Canny Mobile App Details Cancel Create Post Showin…" at bounding box center [345, 100] width 690 height 119
click at [349, 56] on div "Details" at bounding box center [396, 78] width 192 height 45
click at [340, 63] on input "Title" at bounding box center [396, 62] width 182 height 7
click at [314, 81] on textarea "Details" at bounding box center [396, 86] width 182 height 12
click at [326, 63] on input "Title" at bounding box center [396, 62] width 182 height 7
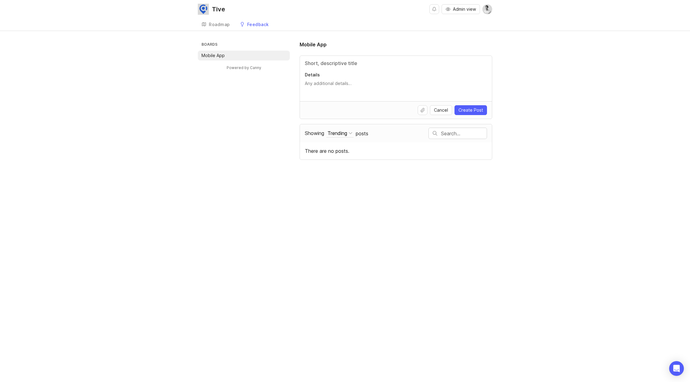
click at [317, 80] on div "Details" at bounding box center [396, 78] width 192 height 45
click at [333, 61] on input "Title" at bounding box center [396, 62] width 182 height 7
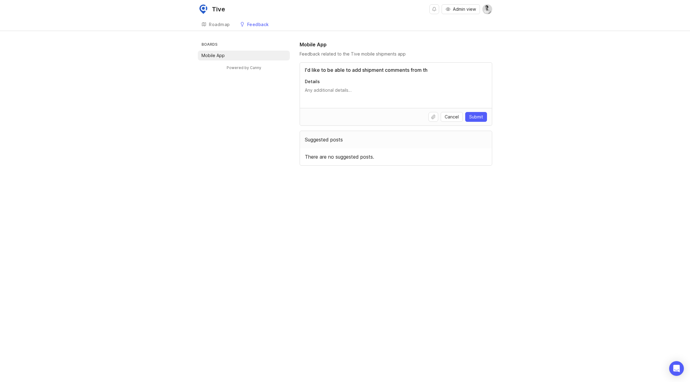
drag, startPoint x: 438, startPoint y: 68, endPoint x: 268, endPoint y: 67, distance: 169.8
click at [268, 67] on div "Boards Mobile App Powered by Canny Mobile App Feedback related to the Tive mobi…" at bounding box center [345, 103] width 294 height 125
drag, startPoint x: 482, startPoint y: 70, endPoint x: 290, endPoint y: 72, distance: 192.8
click at [289, 73] on div "Boards Mobile App Powered by Canny Mobile App Feedback related to the Tive mobi…" at bounding box center [345, 103] width 294 height 125
type input "S"
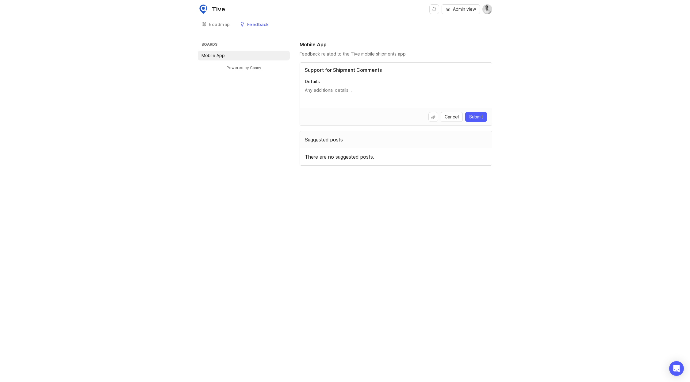
type input "Support for Shipment Comments"
click at [322, 89] on textarea "Details" at bounding box center [396, 93] width 182 height 12
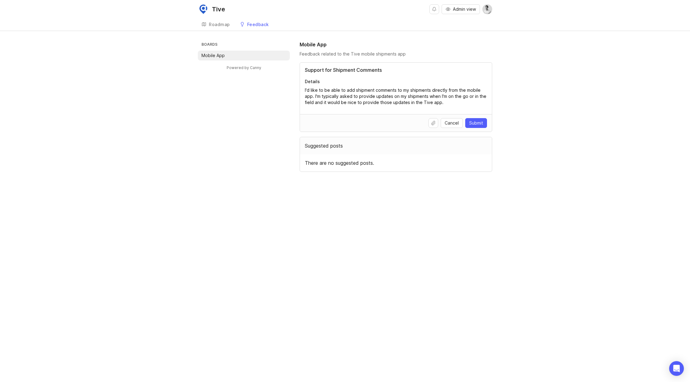
click at [304, 89] on div "Support for Shipment Comments Details I'd like to be able to add shipment comme…" at bounding box center [396, 88] width 192 height 51
click at [305, 89] on textarea "I'd like to be able to add shipment comments to my shipments directly from the …" at bounding box center [396, 96] width 182 height 18
drag, startPoint x: 447, startPoint y: 98, endPoint x: 449, endPoint y: 101, distance: 3.6
click at [448, 99] on textarea "I'd like to be able to add shipment comments to my shipments directly from the …" at bounding box center [396, 96] width 182 height 18
click at [449, 103] on textarea "I'd like to be able to add shipment comments to my shipments directly from the …" at bounding box center [396, 96] width 182 height 18
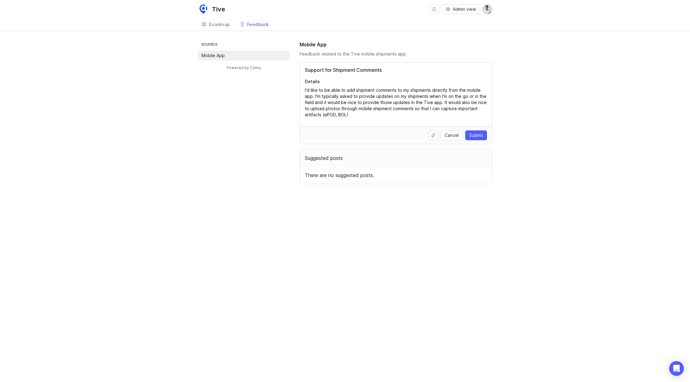
click at [456, 110] on textarea "I'd like to be able to add shipment comments to my shipments directly from the …" at bounding box center [396, 102] width 182 height 31
click at [304, 116] on div "Support for Shipment Comments Details I'd like to be able to add shipment comme…" at bounding box center [396, 95] width 192 height 64
click at [306, 115] on textarea "I'd like to be able to add shipment comments to my shipments directly from the …" at bounding box center [396, 102] width 182 height 31
click at [368, 113] on textarea "I'd like to be able to add shipment comments to my shipments directly from the …" at bounding box center [396, 102] width 182 height 31
type textarea "I'd like to be able to add shipment comments to my shipments directly from the …"
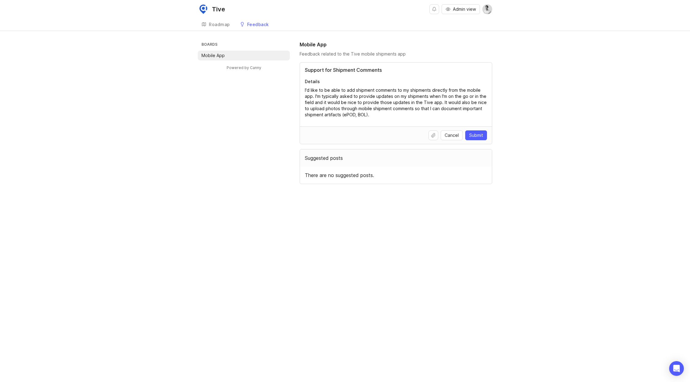
click at [475, 136] on span "Submit" at bounding box center [476, 135] width 14 height 6
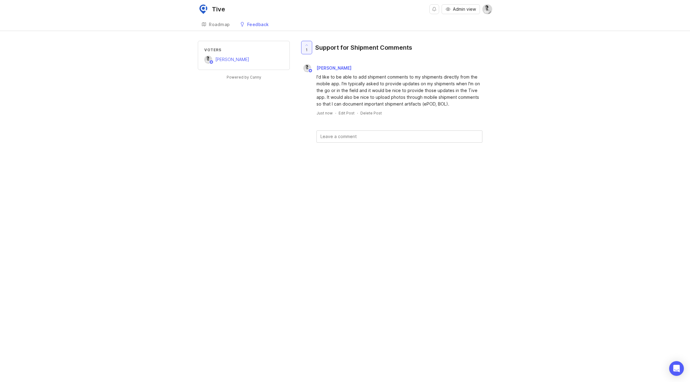
click at [535, 109] on div "Voters Garrett Jester Powered by Canny 1 Support for Shipment Comments Garrett …" at bounding box center [345, 101] width 690 height 121
drag, startPoint x: 432, startPoint y: 212, endPoint x: 388, endPoint y: 202, distance: 45.5
click at [428, 216] on div "Tive Admin view Create Roadmap Feedback Mobile App Voters Garrett Jester Powere…" at bounding box center [345, 191] width 690 height 382
click at [372, 13] on div "Tive Admin view Create" at bounding box center [345, 9] width 294 height 18
click at [213, 27] on div "Roadmap" at bounding box center [219, 24] width 21 height 4
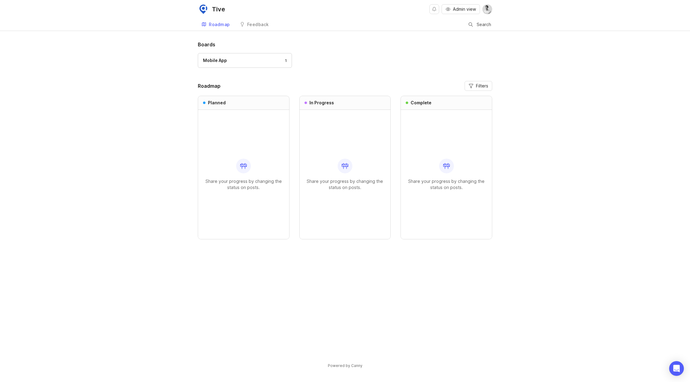
click at [245, 26] on link "Feedback" at bounding box center [254, 24] width 36 height 13
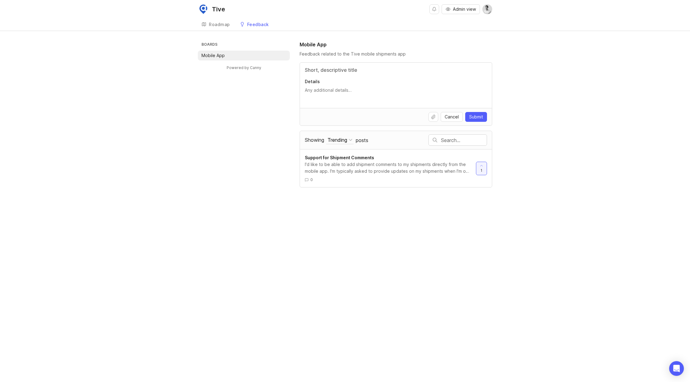
click at [218, 25] on div "Roadmap" at bounding box center [219, 24] width 21 height 4
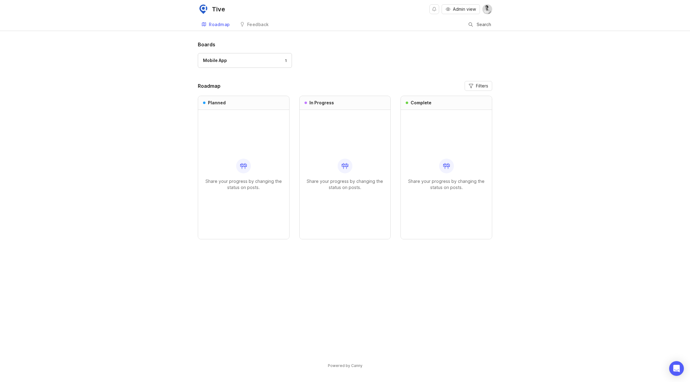
click at [255, 22] on div "Feedback" at bounding box center [258, 24] width 22 height 4
